Goal: Understand process/instructions

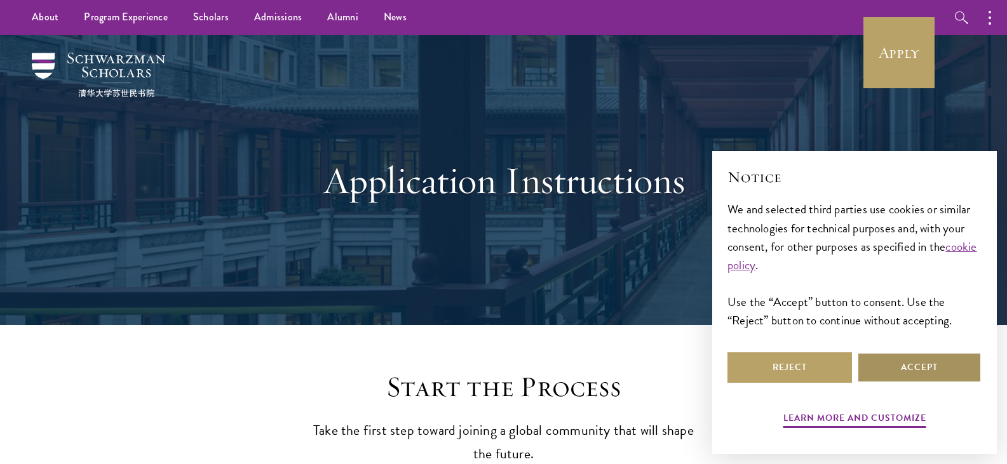
click at [909, 368] on button "Accept" at bounding box center [919, 368] width 125 height 30
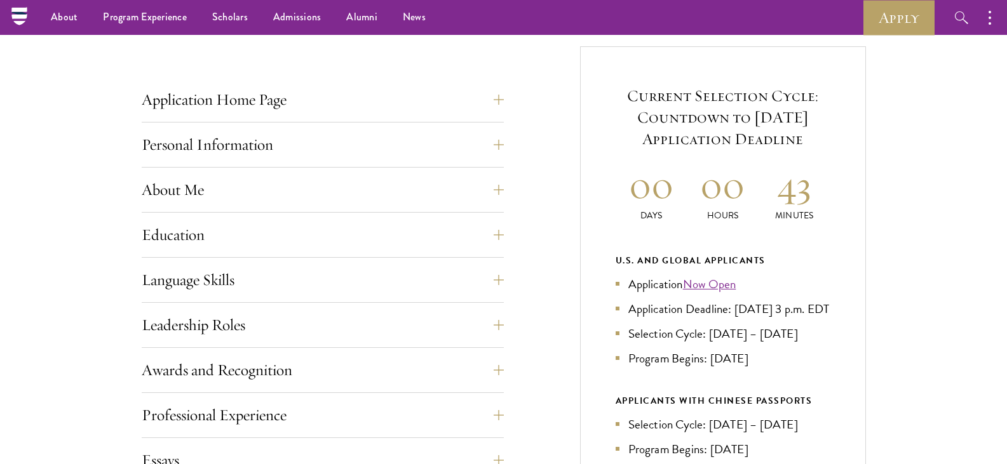
scroll to position [445, 0]
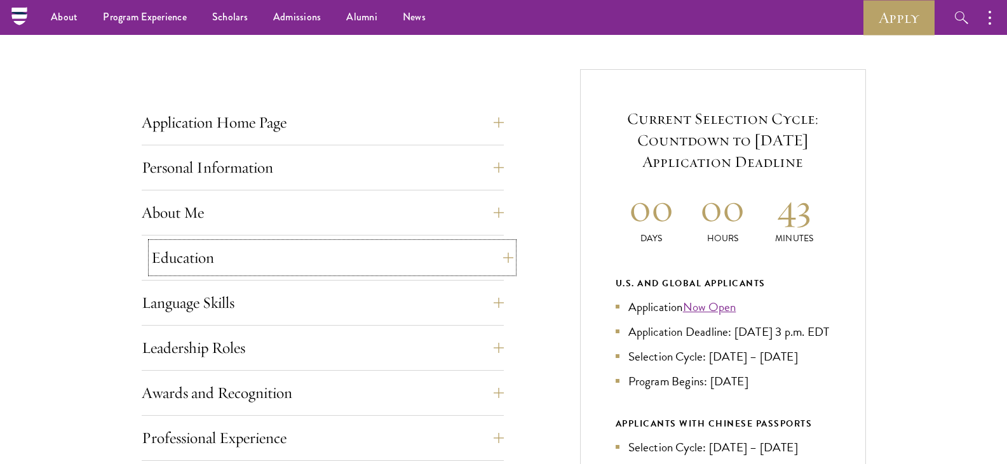
click at [491, 257] on button "Education" at bounding box center [332, 258] width 362 height 30
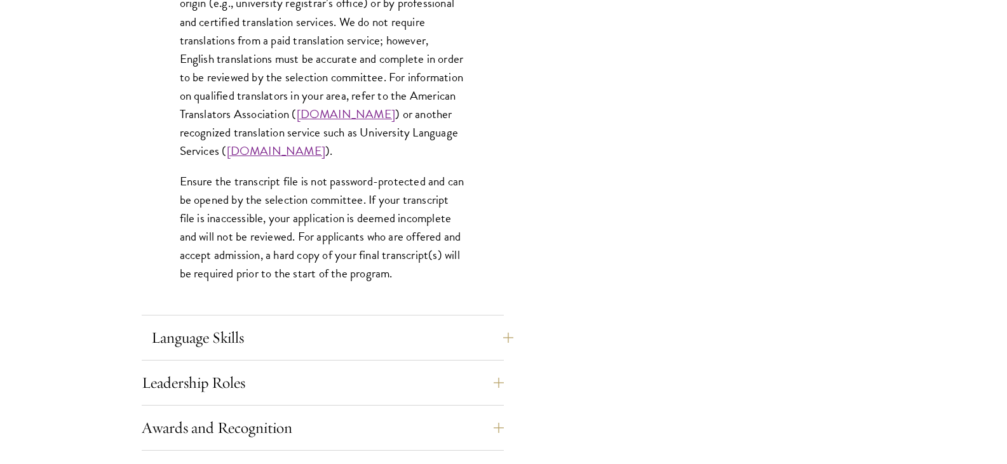
scroll to position [1970, 0]
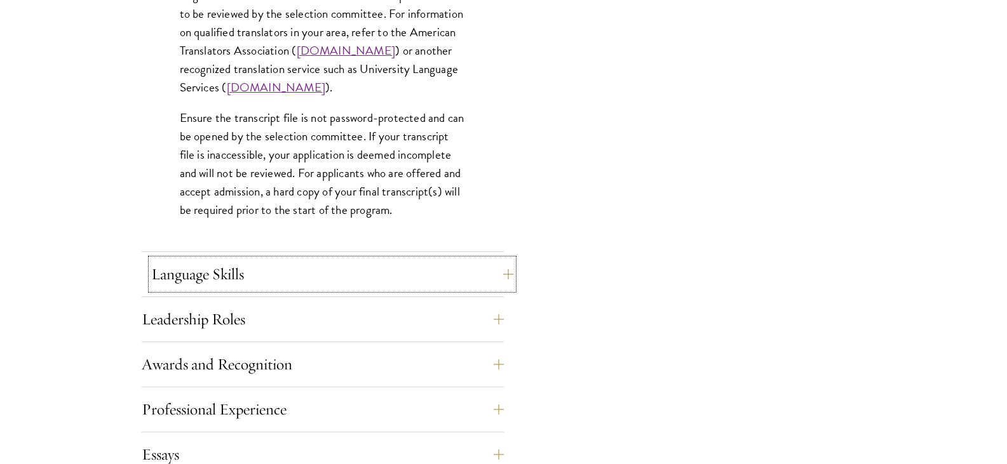
click at [494, 281] on button "Language Skills" at bounding box center [332, 274] width 362 height 30
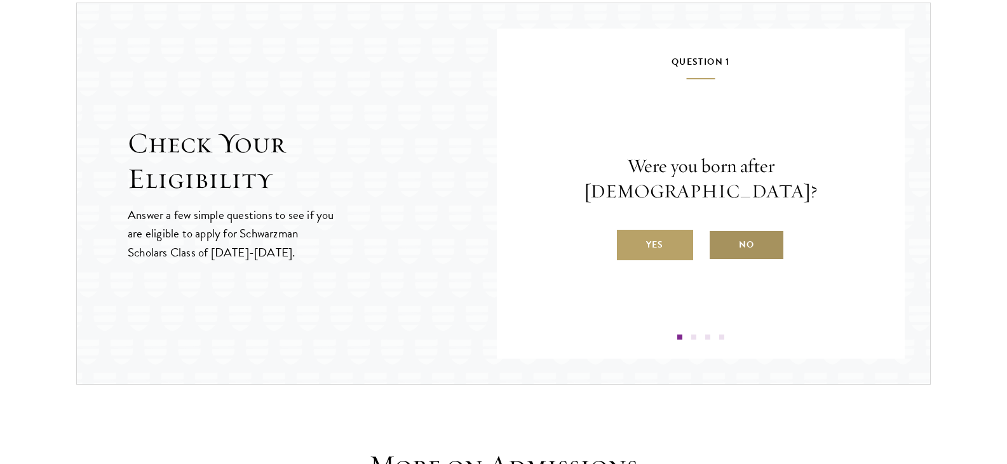
click at [745, 241] on label "No" at bounding box center [746, 245] width 76 height 30
click at [720, 241] on input "No" at bounding box center [713, 236] width 11 height 11
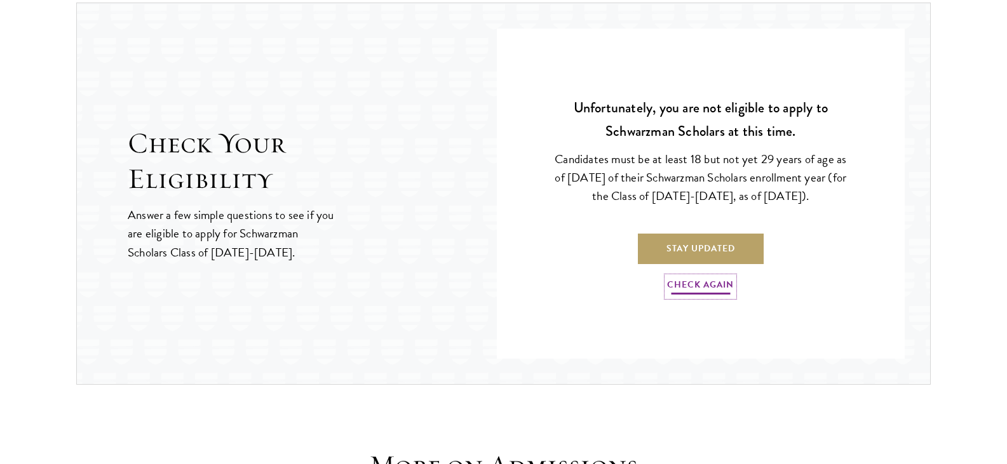
click at [703, 288] on link "Check Again" at bounding box center [700, 287] width 67 height 20
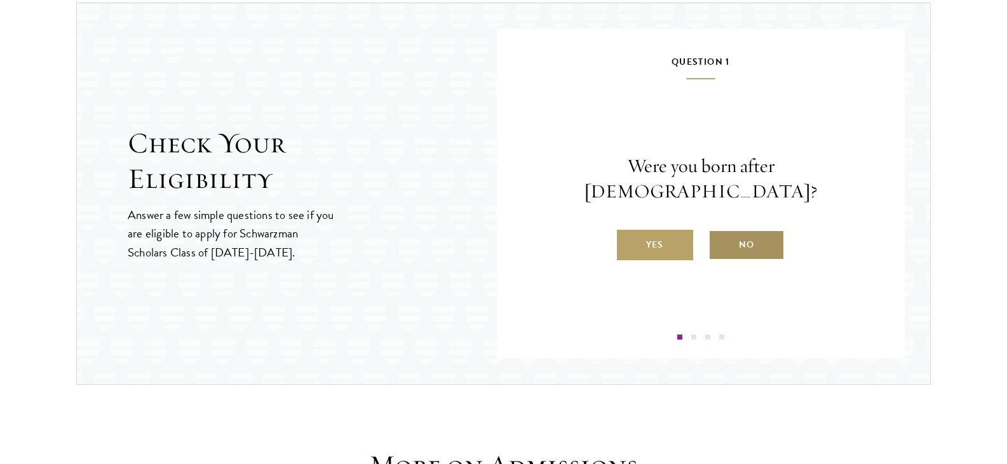
click at [739, 244] on label "No" at bounding box center [746, 245] width 76 height 30
click at [738, 240] on label "No" at bounding box center [746, 245] width 76 height 30
click at [720, 240] on input "No" at bounding box center [713, 236] width 11 height 11
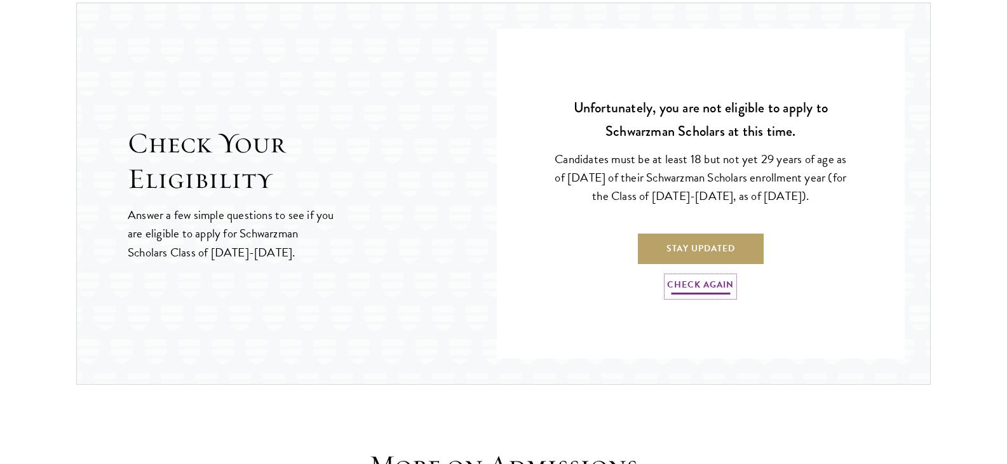
click at [714, 284] on link "Check Again" at bounding box center [700, 287] width 67 height 20
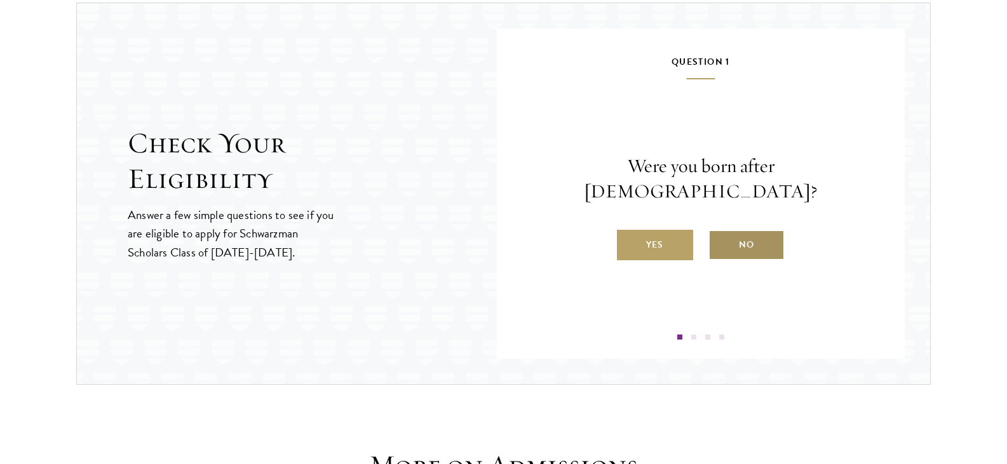
click at [738, 235] on label "No" at bounding box center [746, 245] width 76 height 30
click at [720, 235] on input "No" at bounding box center [713, 236] width 11 height 11
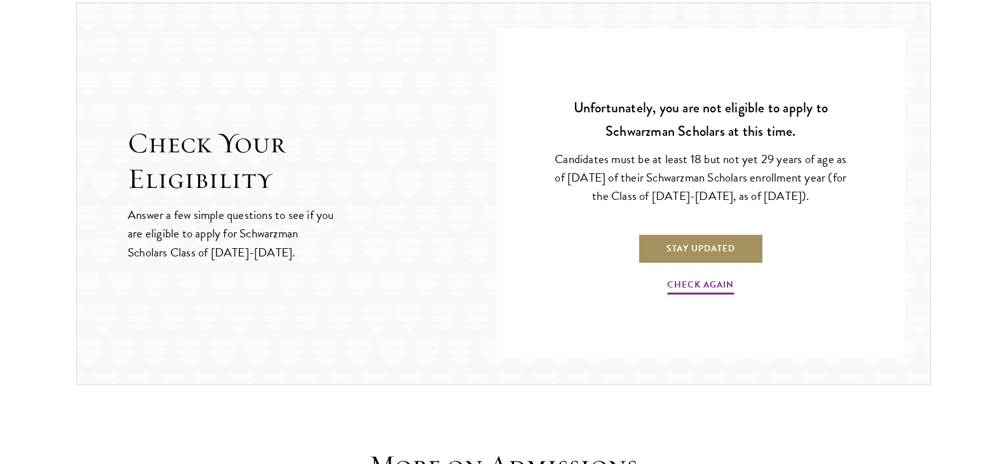
click at [720, 248] on link "Stay Updated" at bounding box center [701, 249] width 126 height 30
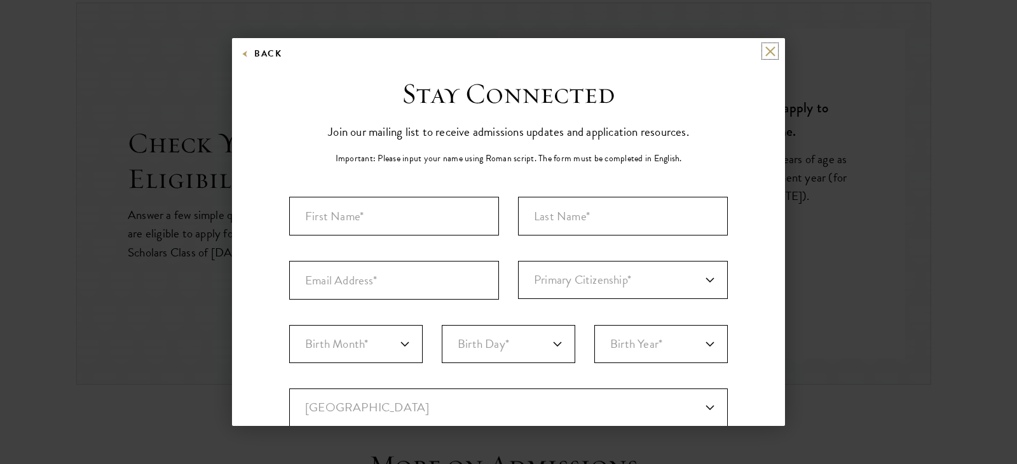
click at [764, 52] on button at bounding box center [769, 51] width 11 height 11
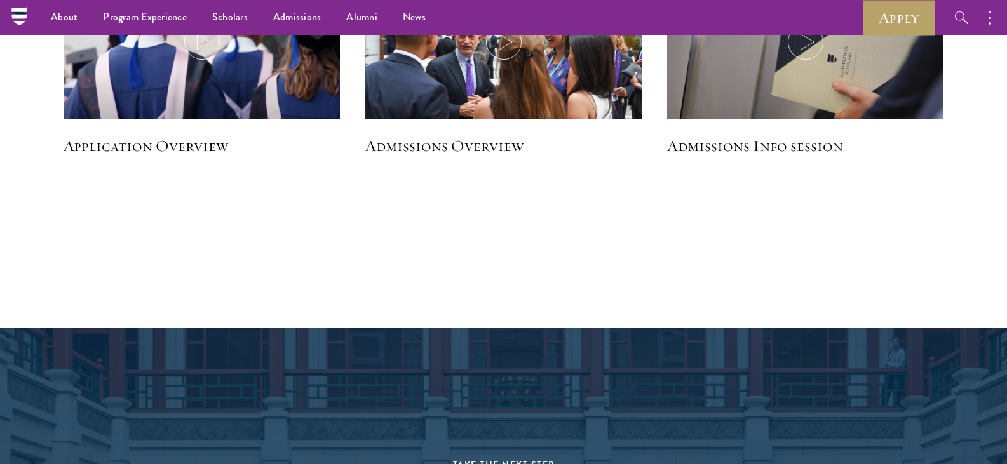
scroll to position [2414, 0]
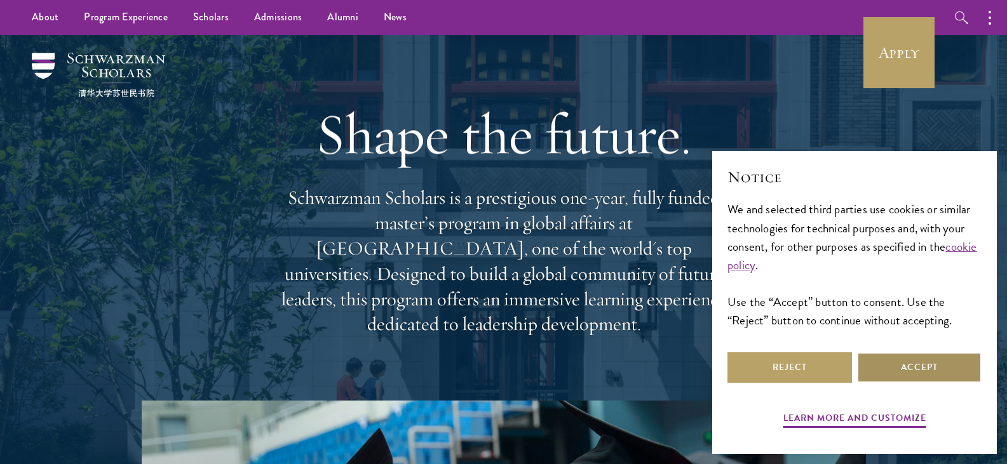
click at [900, 371] on button "Accept" at bounding box center [919, 368] width 125 height 30
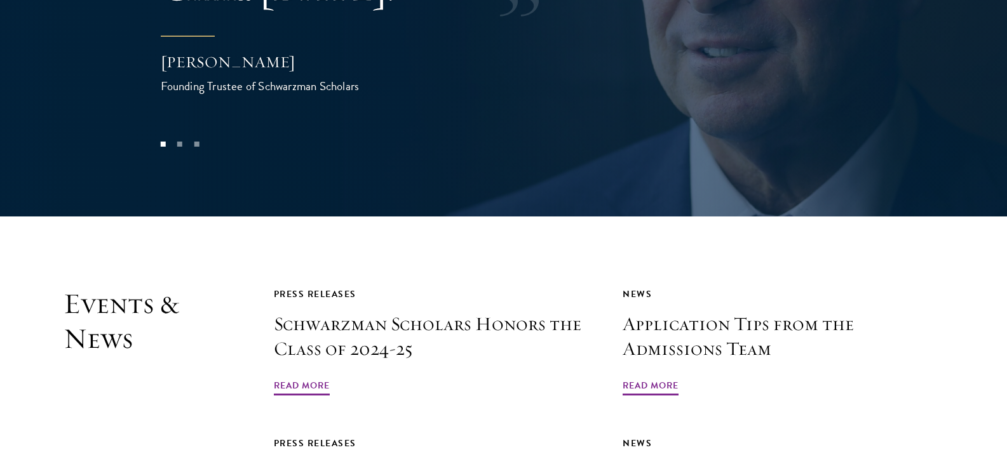
scroll to position [2859, 0]
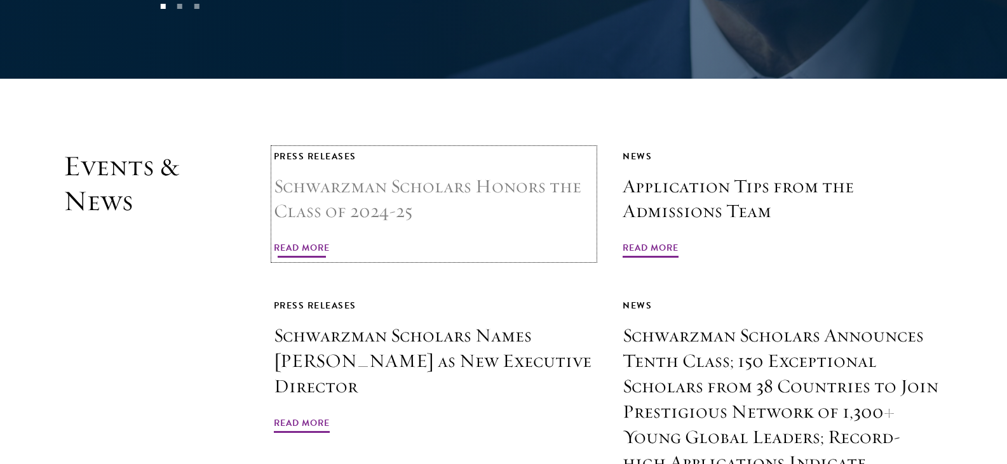
click at [400, 174] on h3 "Schwarzman Scholars Honors the Class of 2024-25" at bounding box center [434, 199] width 321 height 51
